Goal: Information Seeking & Learning: Learn about a topic

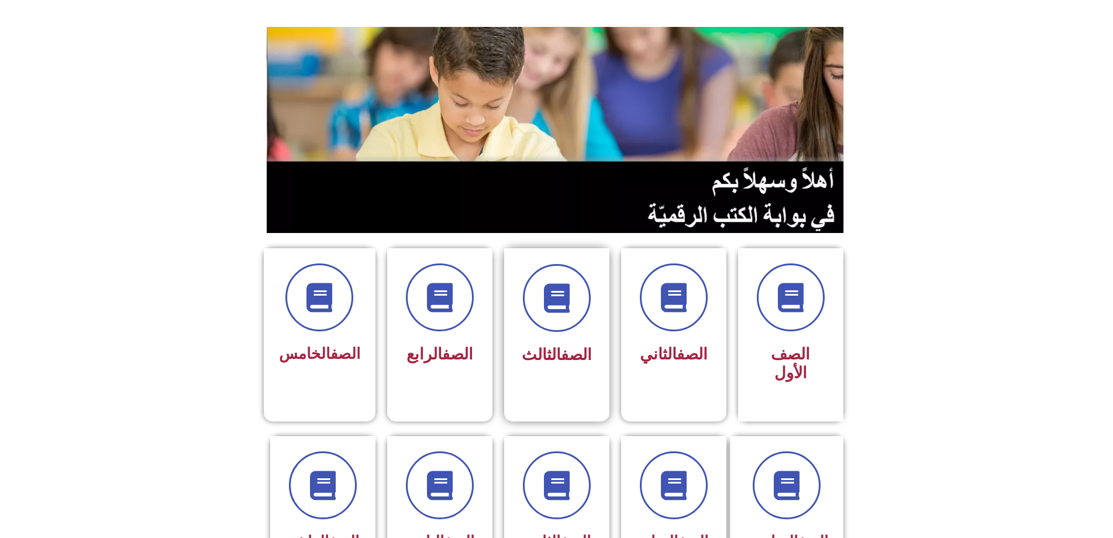
scroll to position [176, 0]
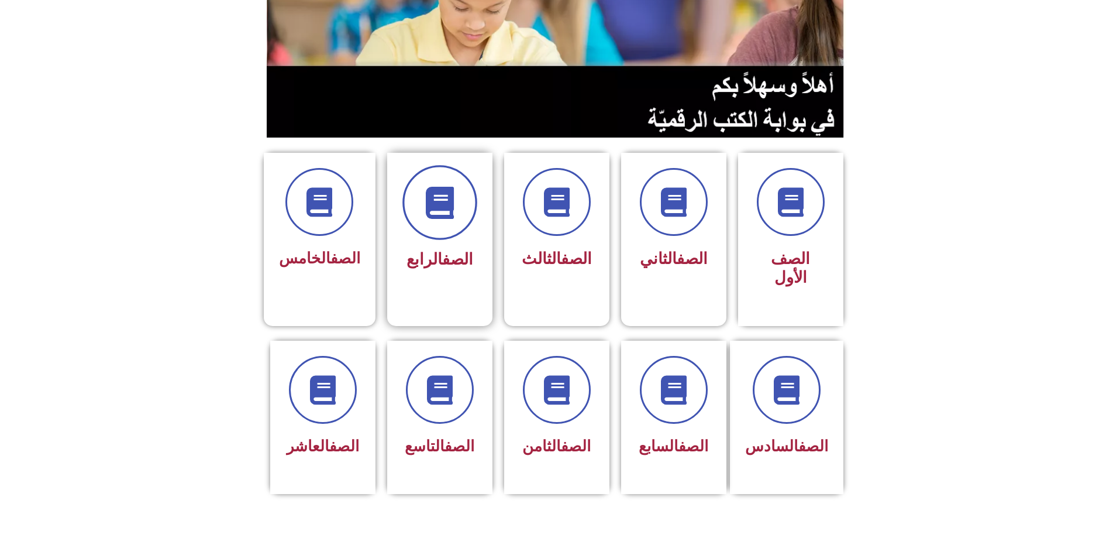
click at [445, 187] on icon at bounding box center [440, 203] width 32 height 32
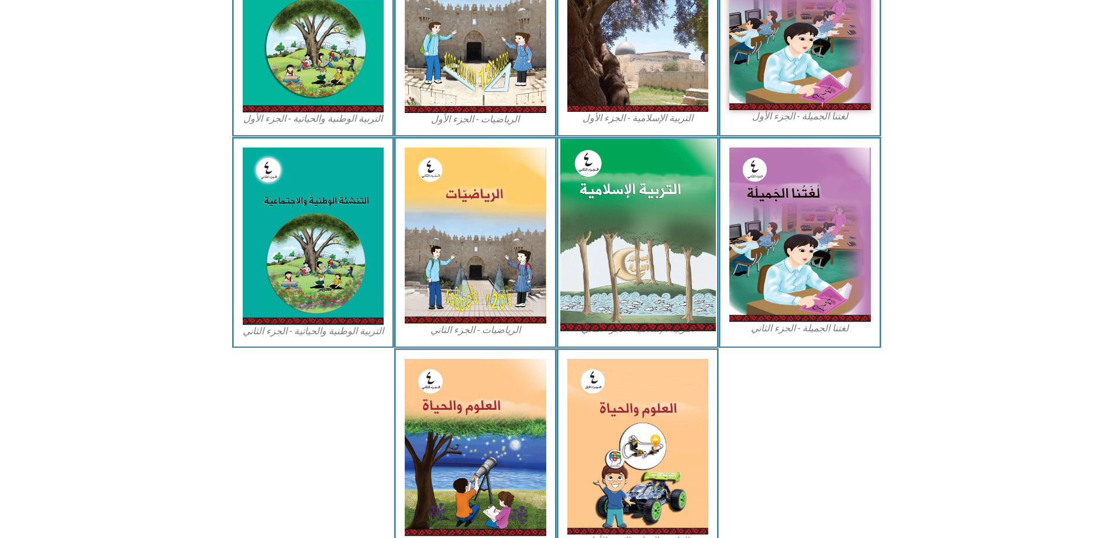
scroll to position [468, 0]
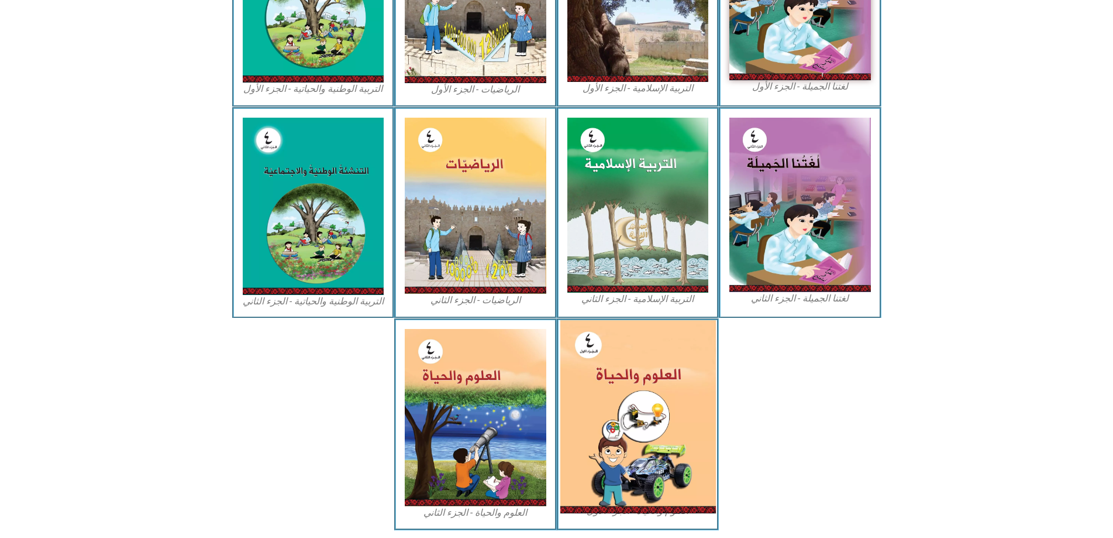
click at [630, 320] on img at bounding box center [638, 416] width 156 height 193
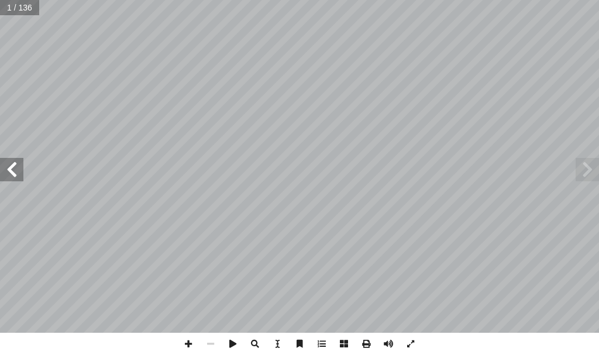
click at [2, 166] on span at bounding box center [11, 169] width 23 height 23
click at [1, 161] on span at bounding box center [11, 169] width 23 height 23
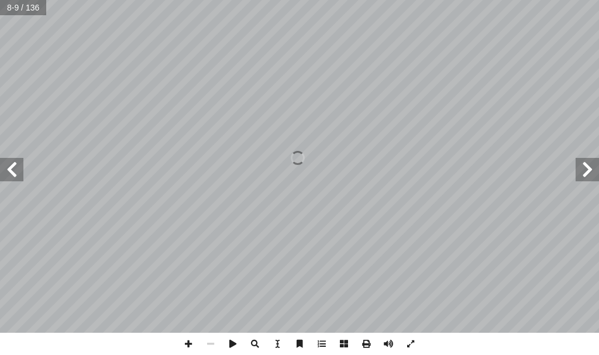
click at [1, 161] on span at bounding box center [11, 169] width 23 height 23
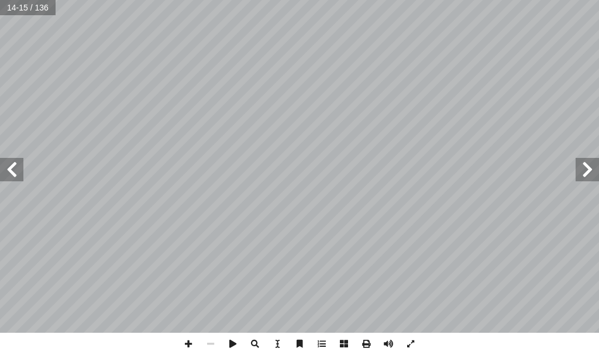
click at [2, 167] on span at bounding box center [11, 169] width 23 height 23
click at [2, 171] on span at bounding box center [11, 169] width 23 height 23
click at [587, 161] on span at bounding box center [587, 169] width 23 height 23
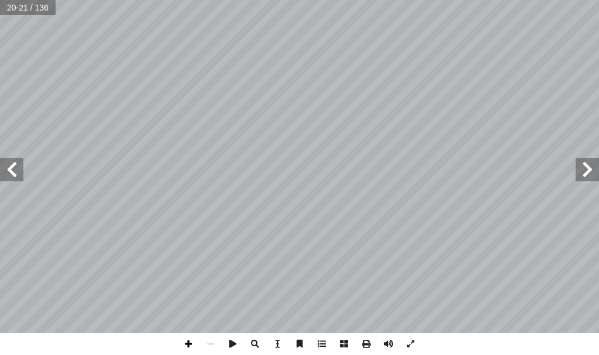
click at [181, 338] on span at bounding box center [188, 344] width 22 height 22
click at [193, 348] on span at bounding box center [188, 344] width 22 height 22
